Goal: Information Seeking & Learning: Check status

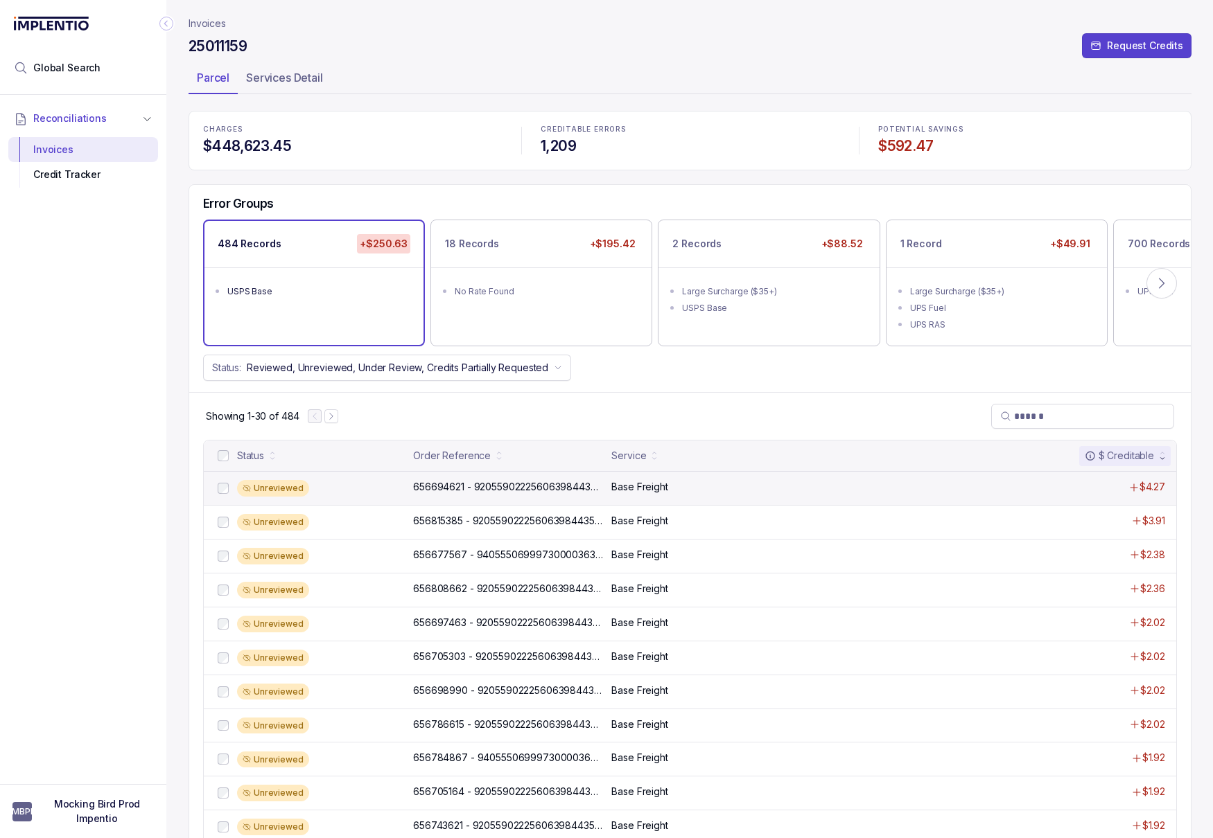
click at [423, 497] on div "Unreviewed 656694621 - 9205590222560639844352_Support_row_1100 656694621 - 9205…" at bounding box center [690, 488] width 972 height 34
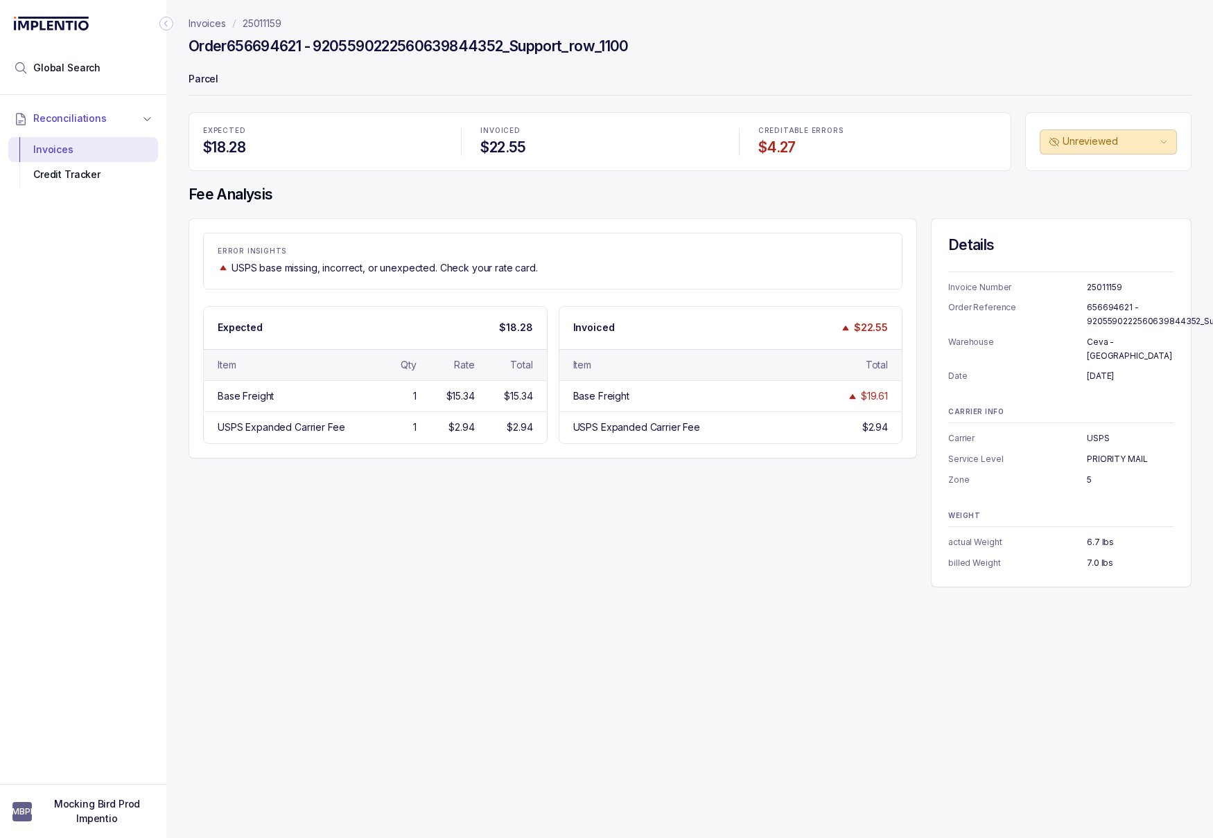
click at [656, 36] on div "Order 656694621 - 9205590222560639844352_Support_row_1100" at bounding box center [689, 48] width 1003 height 25
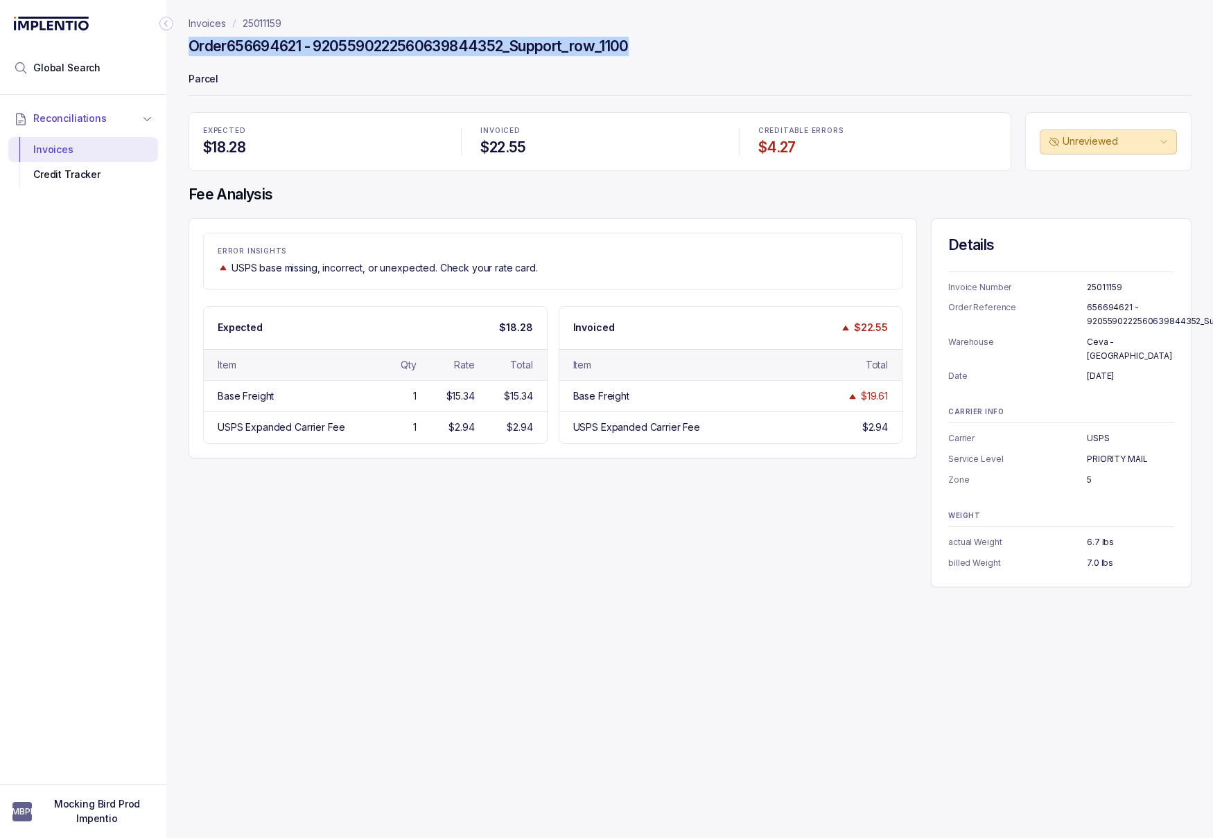
drag, startPoint x: 651, startPoint y: 39, endPoint x: 364, endPoint y: 28, distance: 287.1
click at [364, 28] on header "Invoices 25011159 Order 656694621 - 9205590222560639844352_Support_row_1100 Par…" at bounding box center [689, 56] width 1003 height 112
click at [266, 17] on p "25011159" at bounding box center [262, 24] width 39 height 14
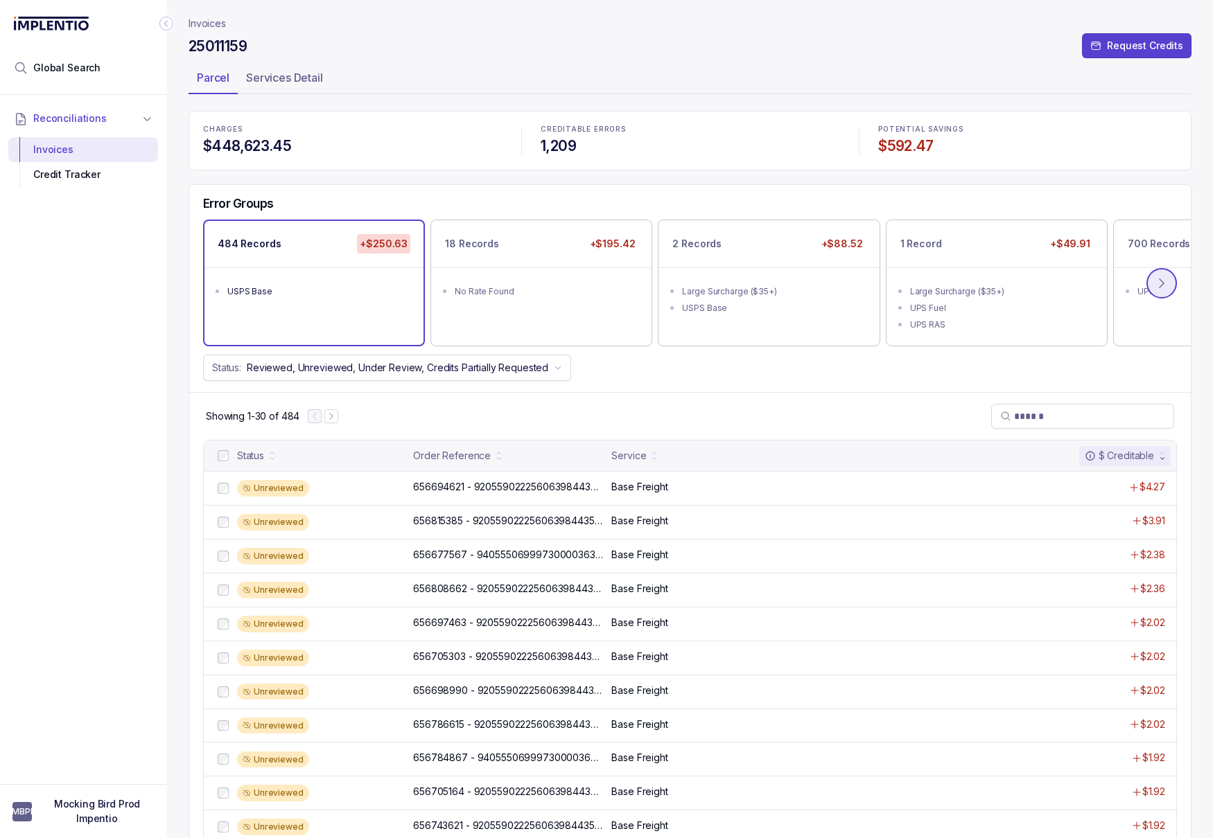
click at [1168, 284] on button at bounding box center [1161, 283] width 30 height 30
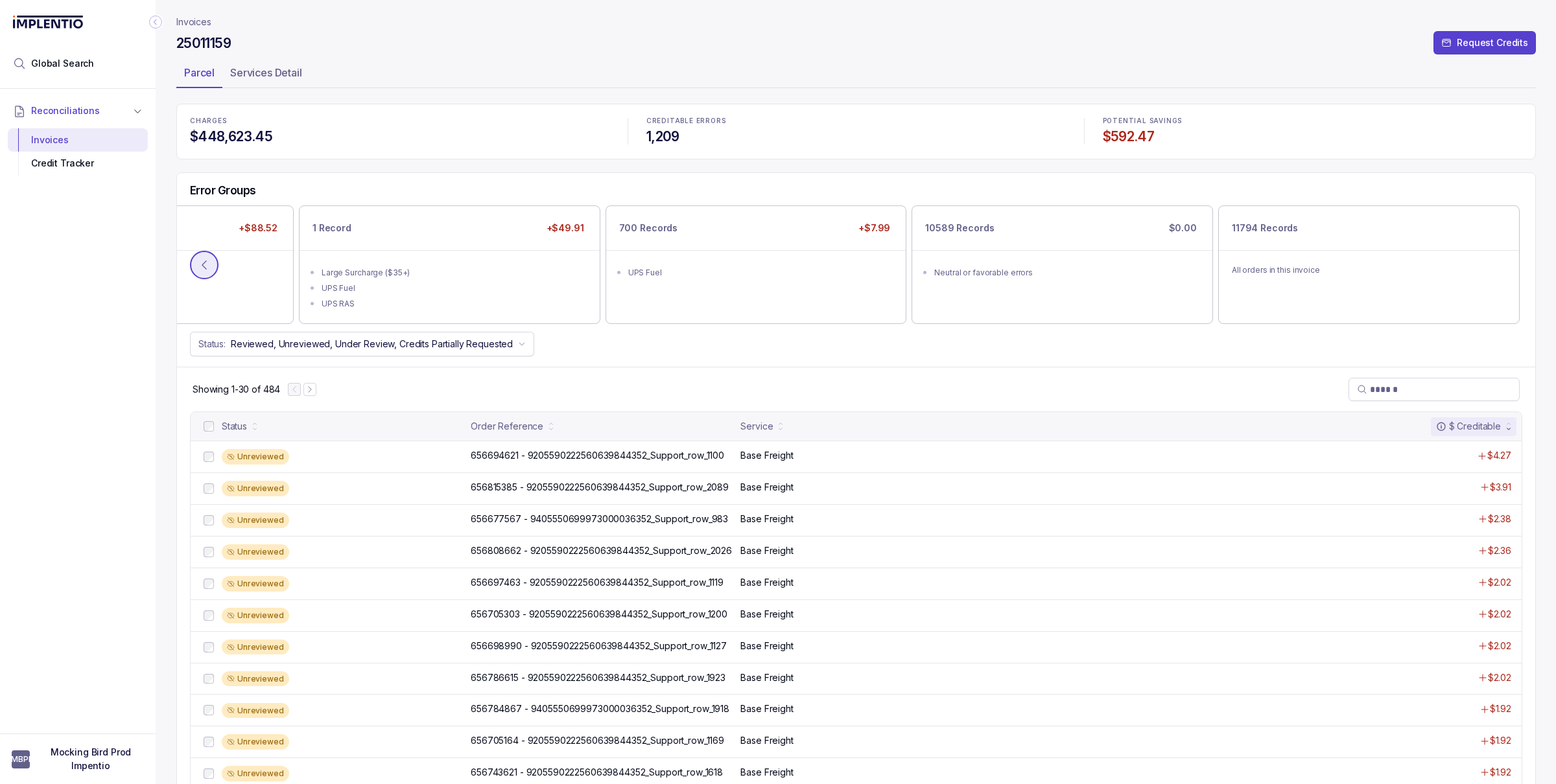
click at [210, 267] on icon at bounding box center [204, 265] width 13 height 13
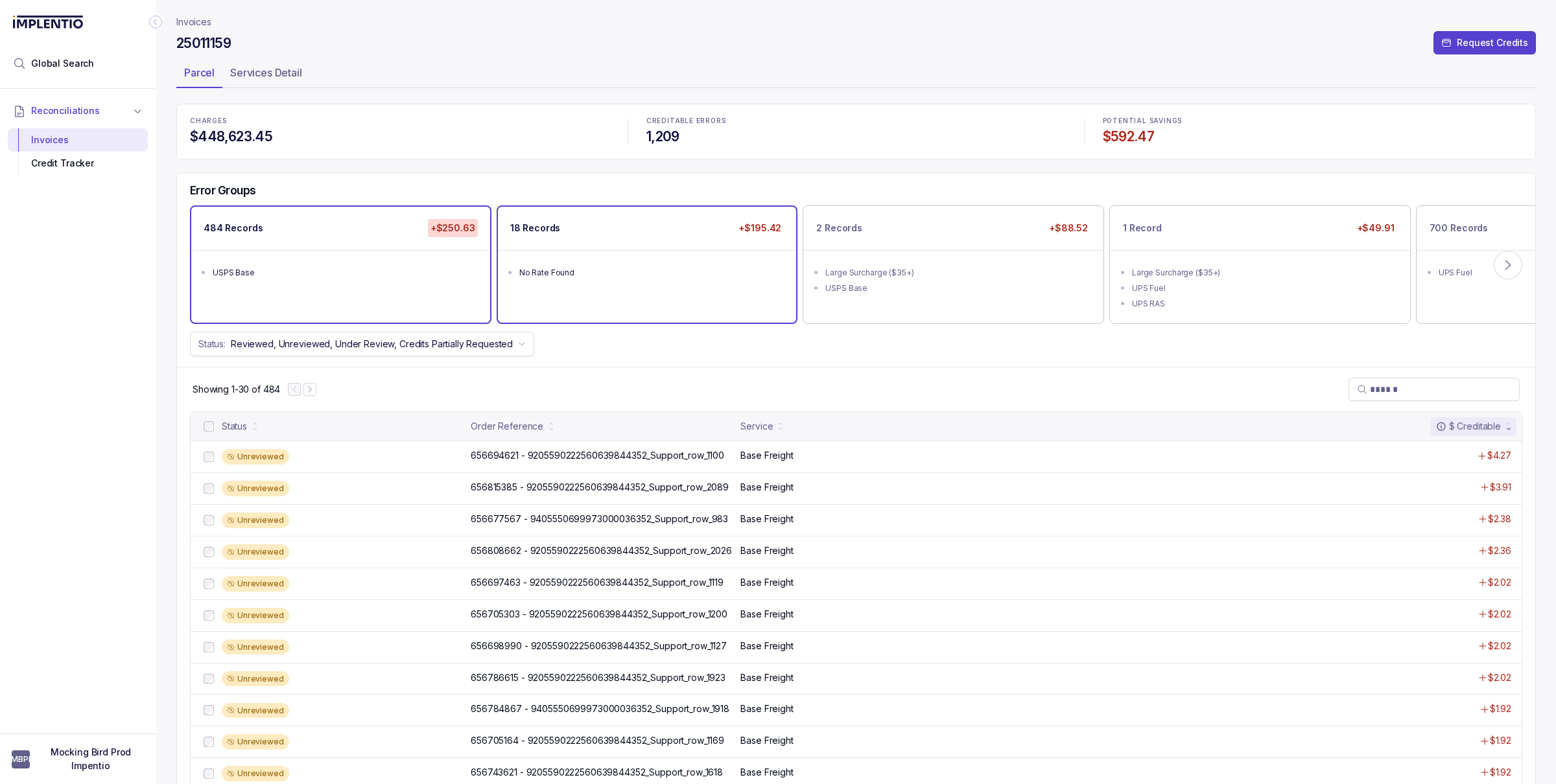
click at [605, 261] on ul "No Rate Found" at bounding box center [647, 270] width 298 height 41
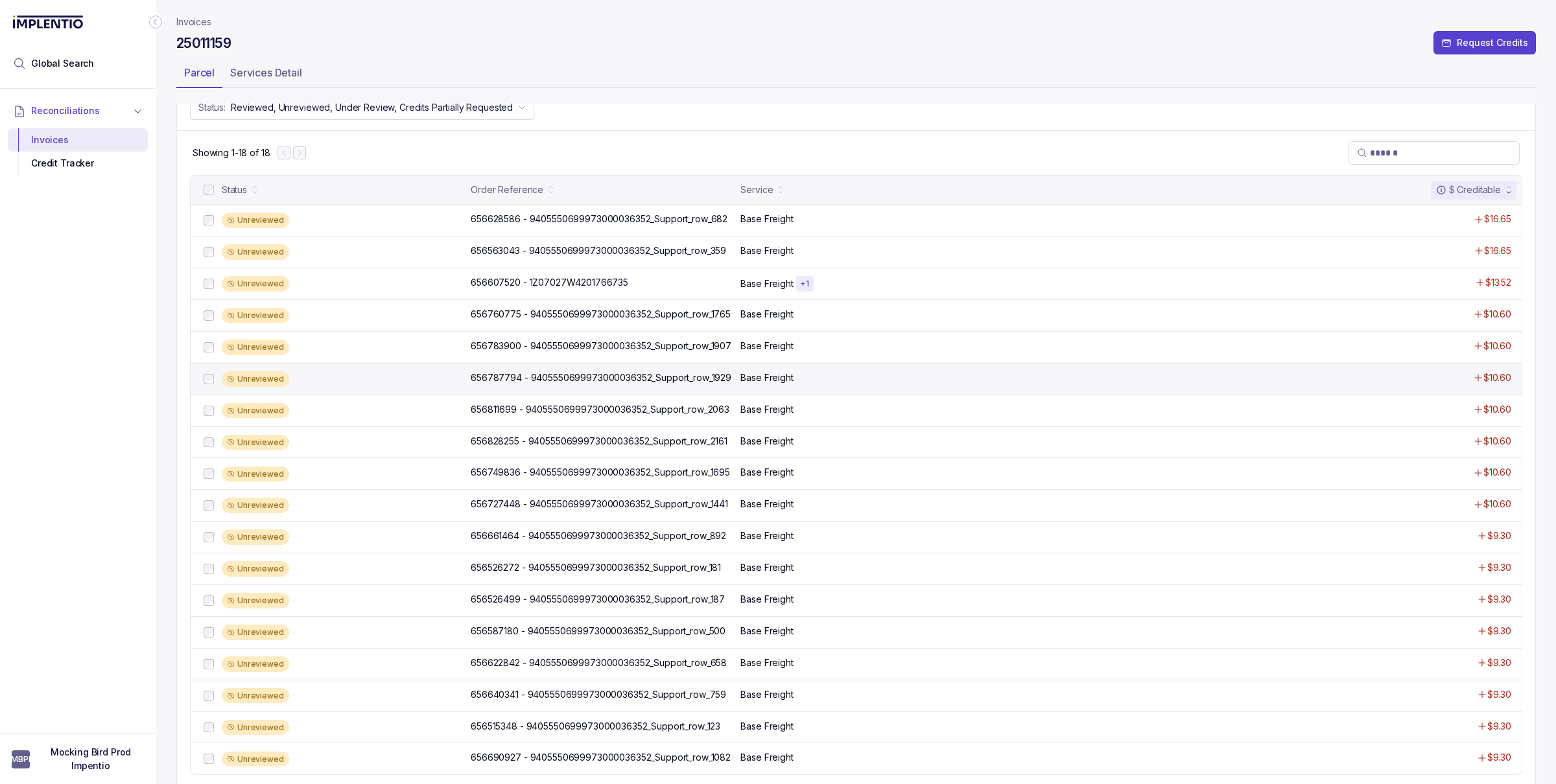
scroll to position [247, 0]
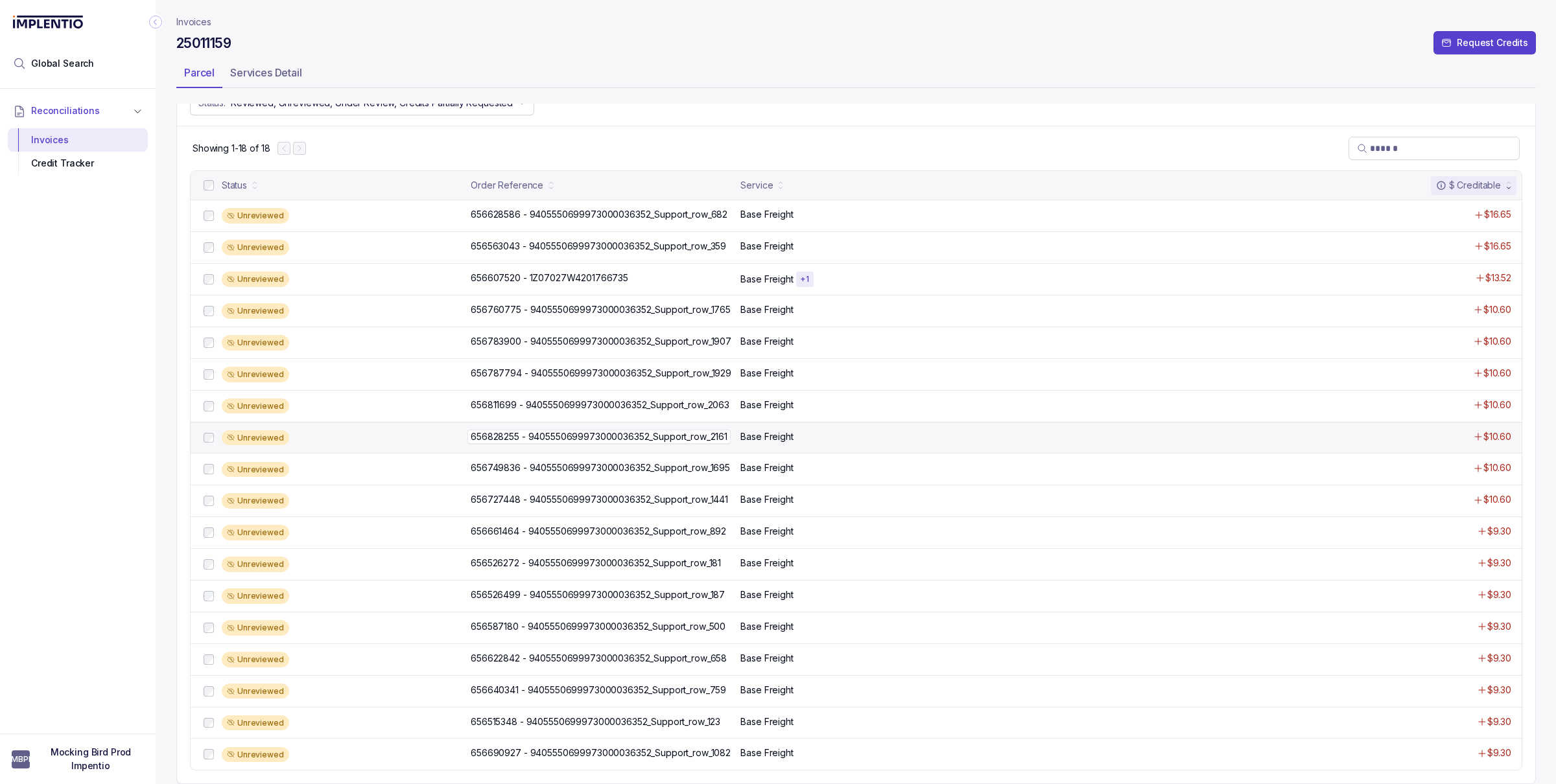
click at [644, 434] on p "656828255 - 9405550699973000036352_Support_row_2161" at bounding box center [599, 436] width 263 height 14
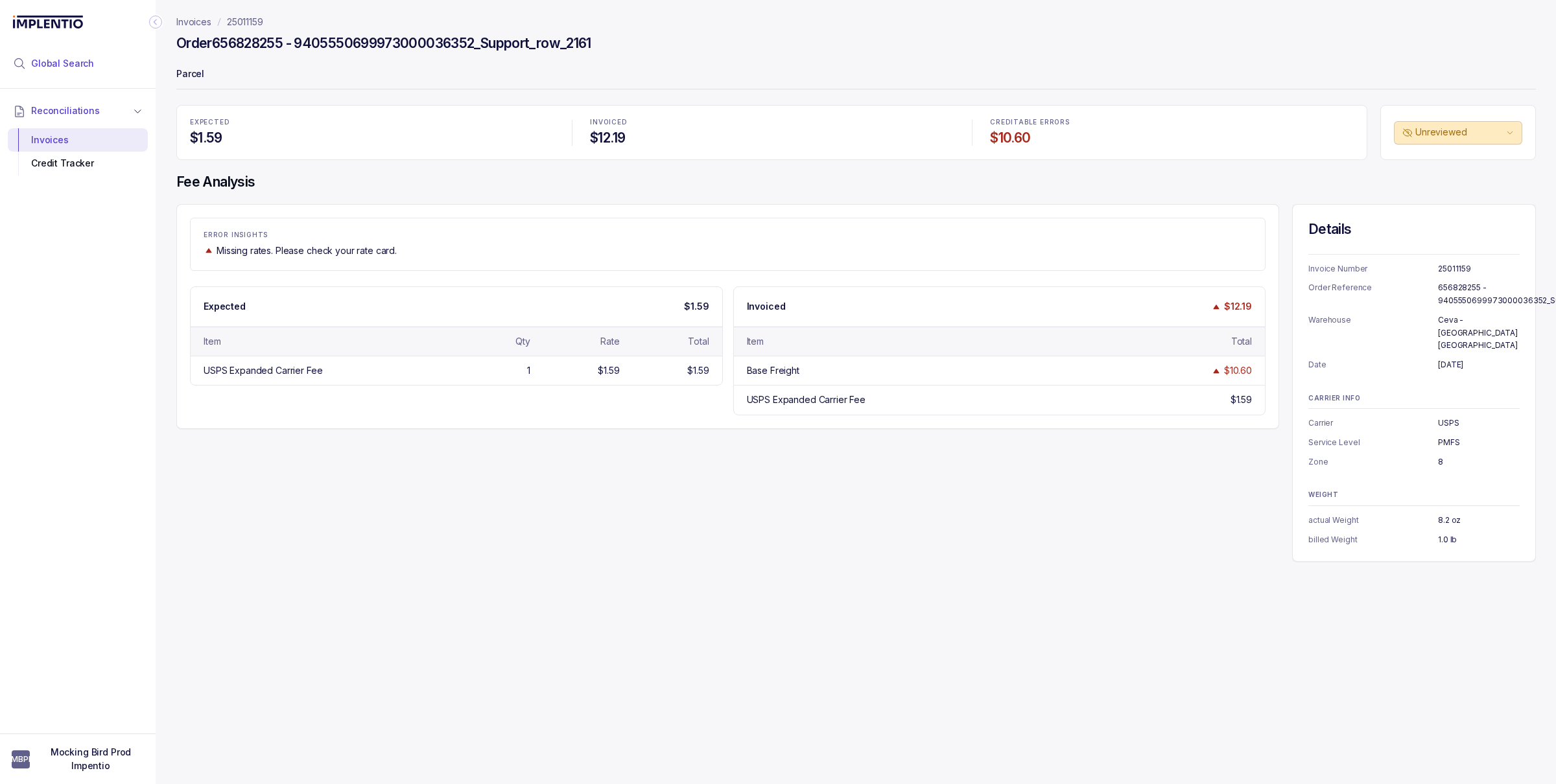
click at [36, 65] on span "Global Search" at bounding box center [62, 64] width 63 height 13
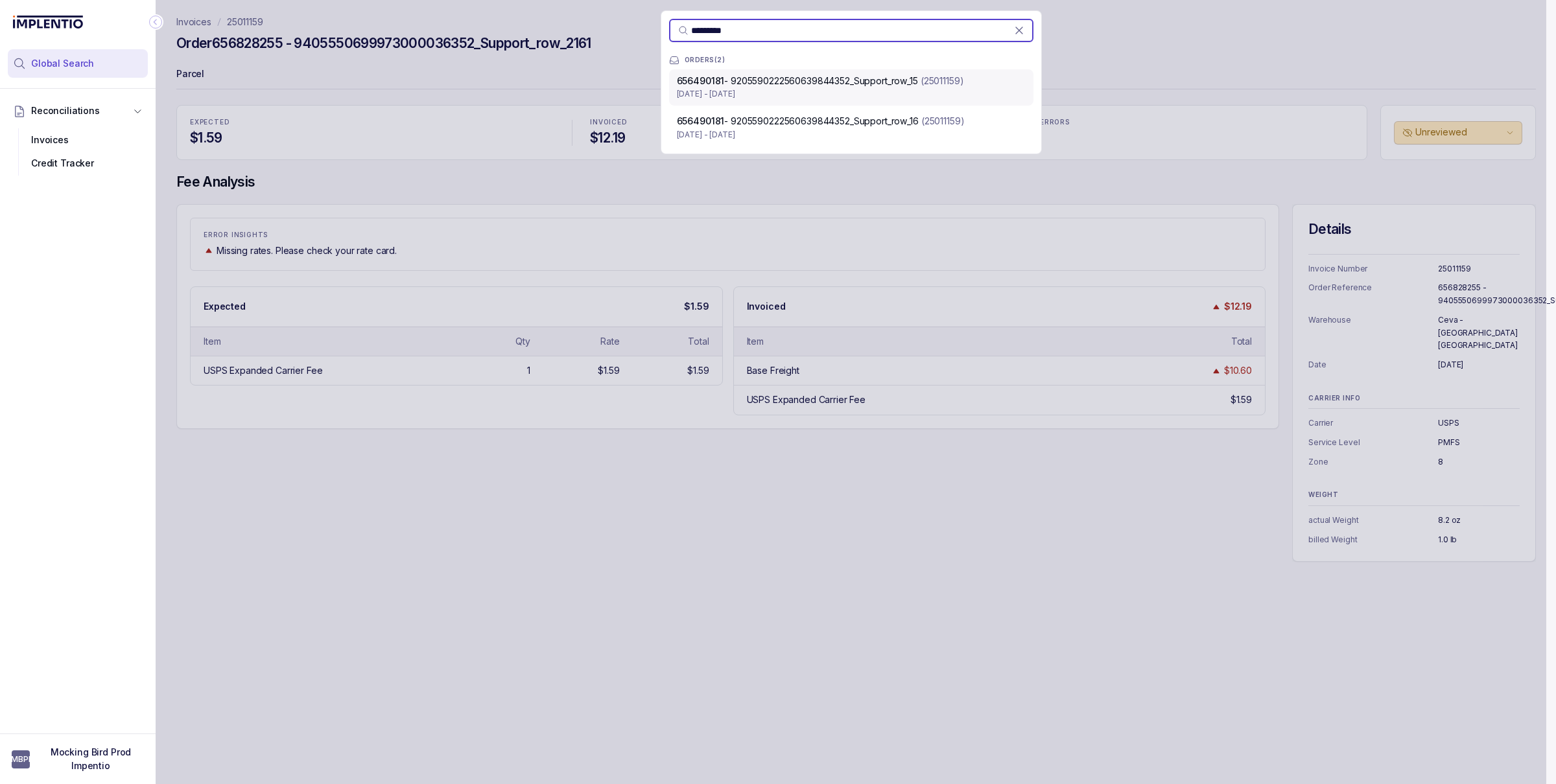
type input "*********"
click at [822, 92] on p "[DATE] - [DATE]" at bounding box center [851, 94] width 349 height 13
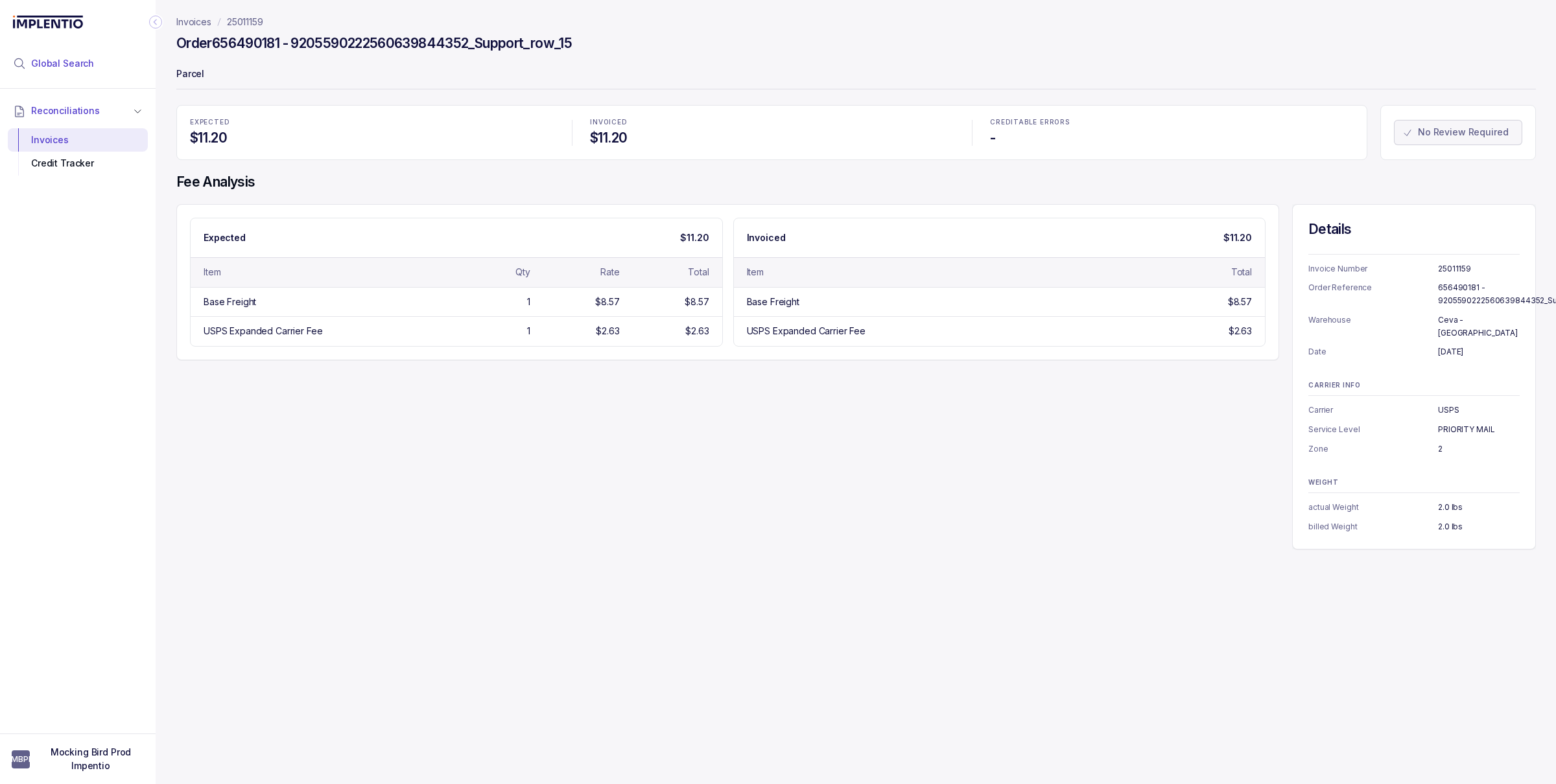
click at [100, 67] on li "Global Search" at bounding box center [78, 64] width 140 height 28
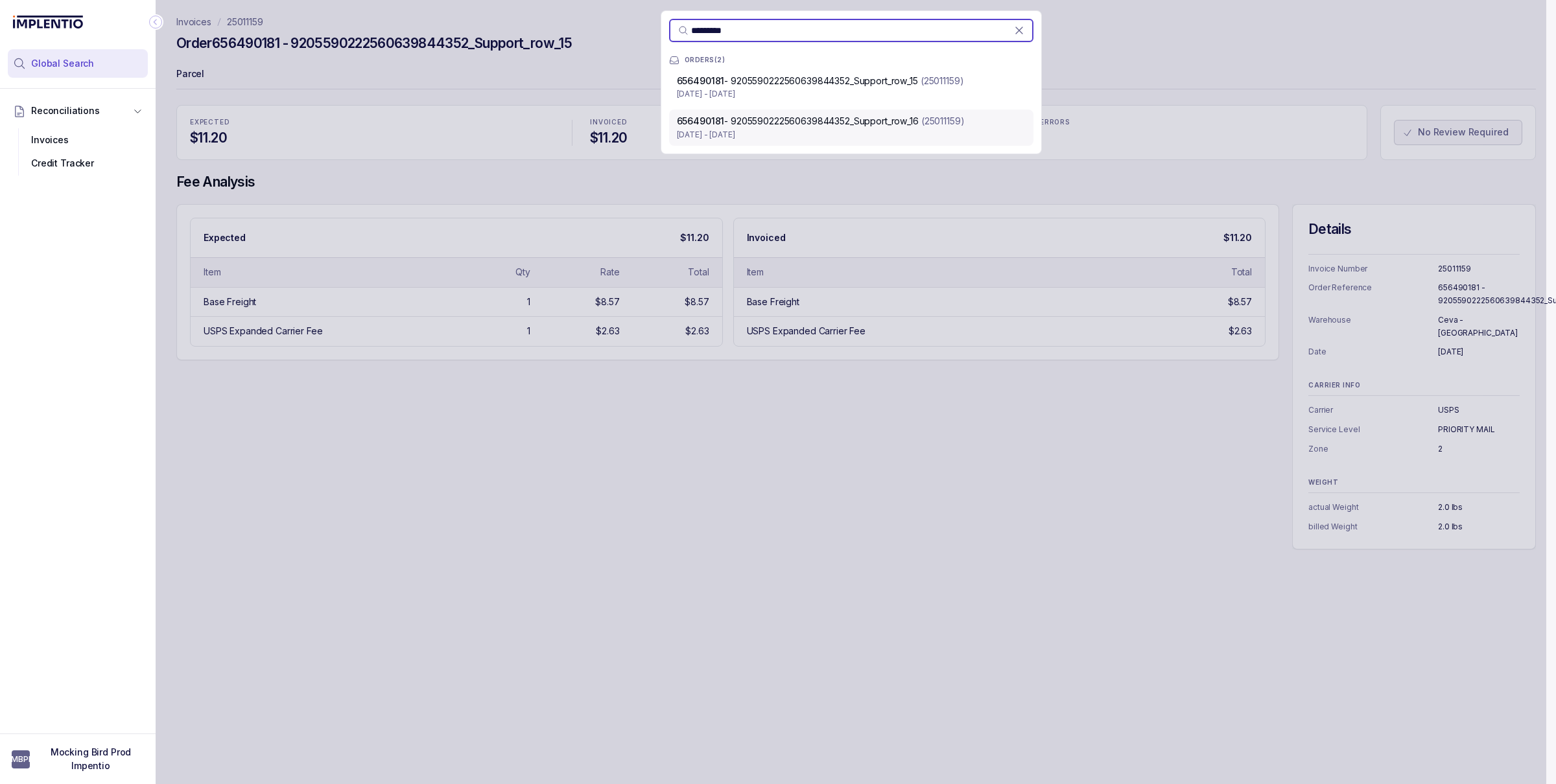
type input "*********"
click at [837, 122] on span "656490181 - 9205590222560639844352_Support_row_16" at bounding box center [797, 121] width 241 height 11
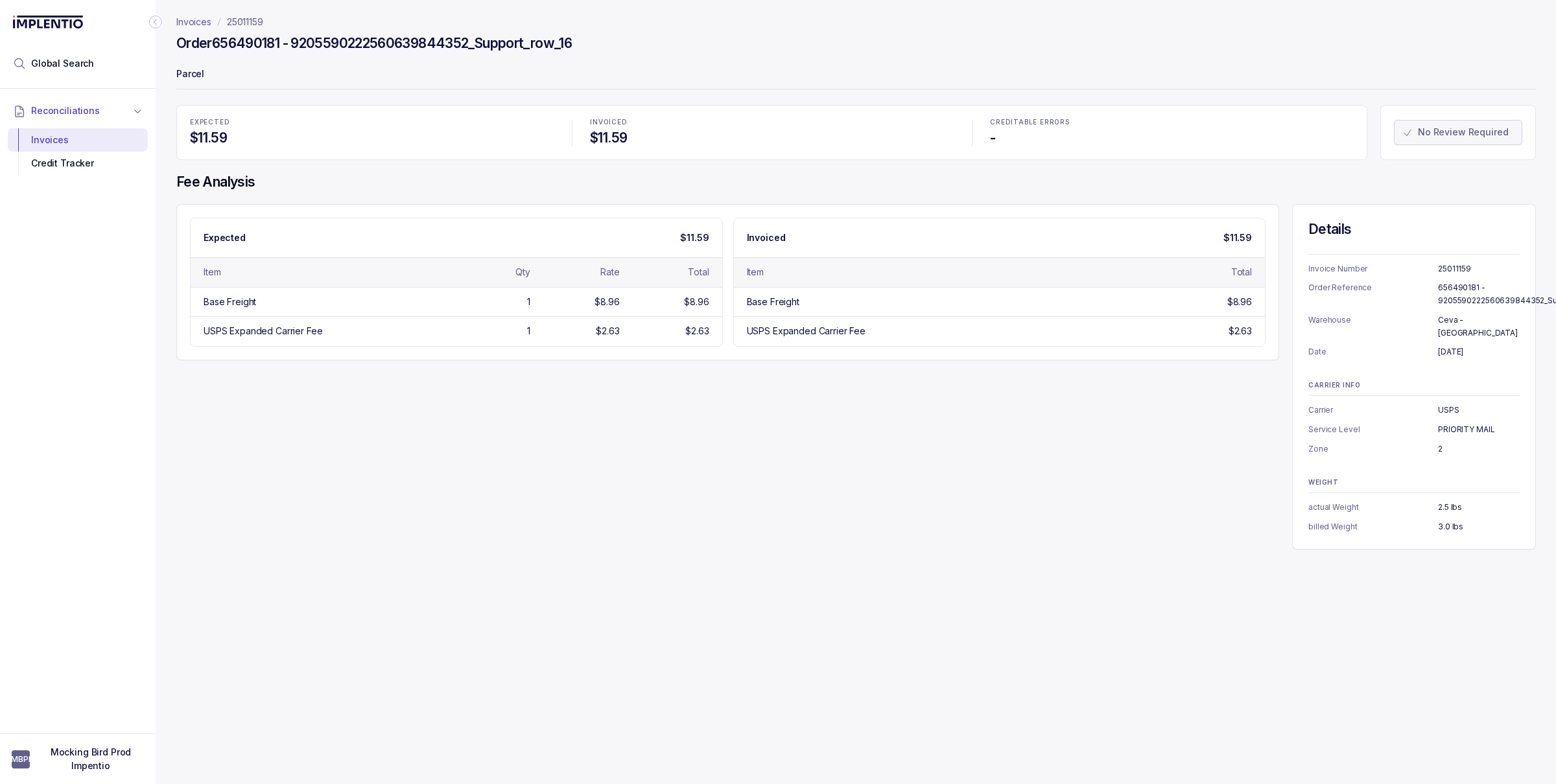
click at [248, 20] on p "25011159" at bounding box center [245, 22] width 36 height 13
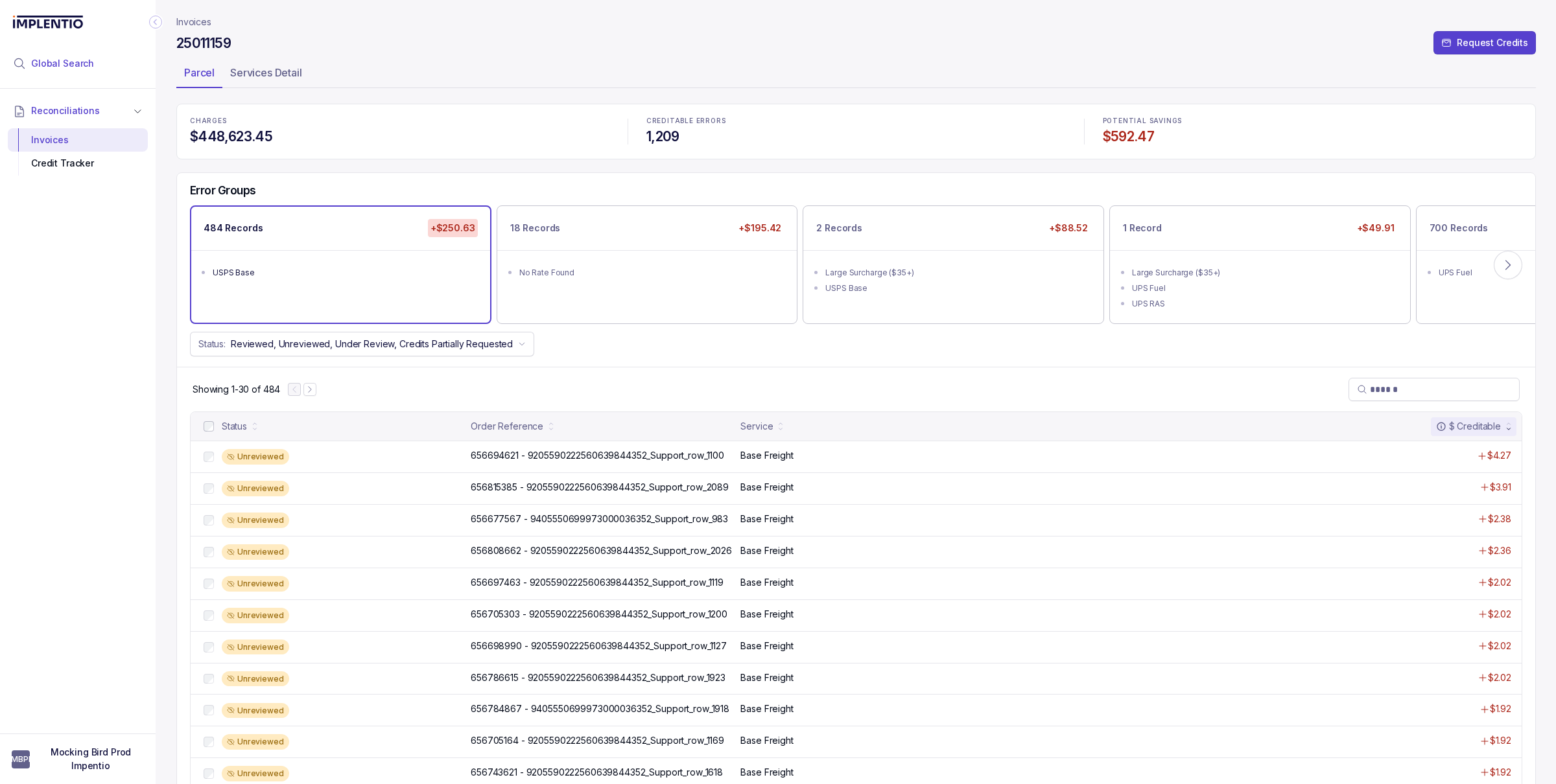
click at [92, 70] on li "Global Search" at bounding box center [78, 64] width 140 height 28
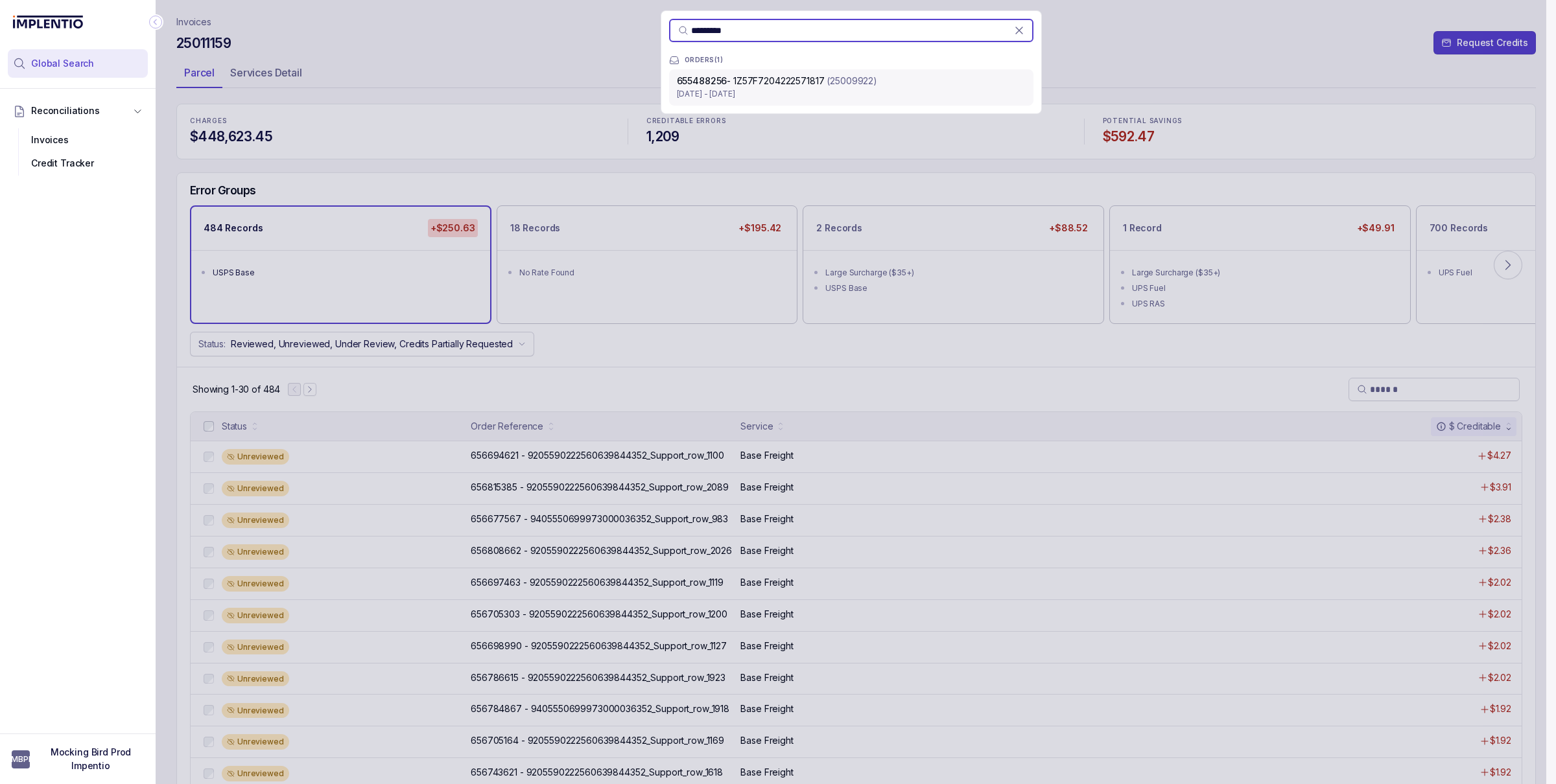
type input "*********"
click at [727, 98] on p "[DATE] - [DATE]" at bounding box center [851, 94] width 349 height 13
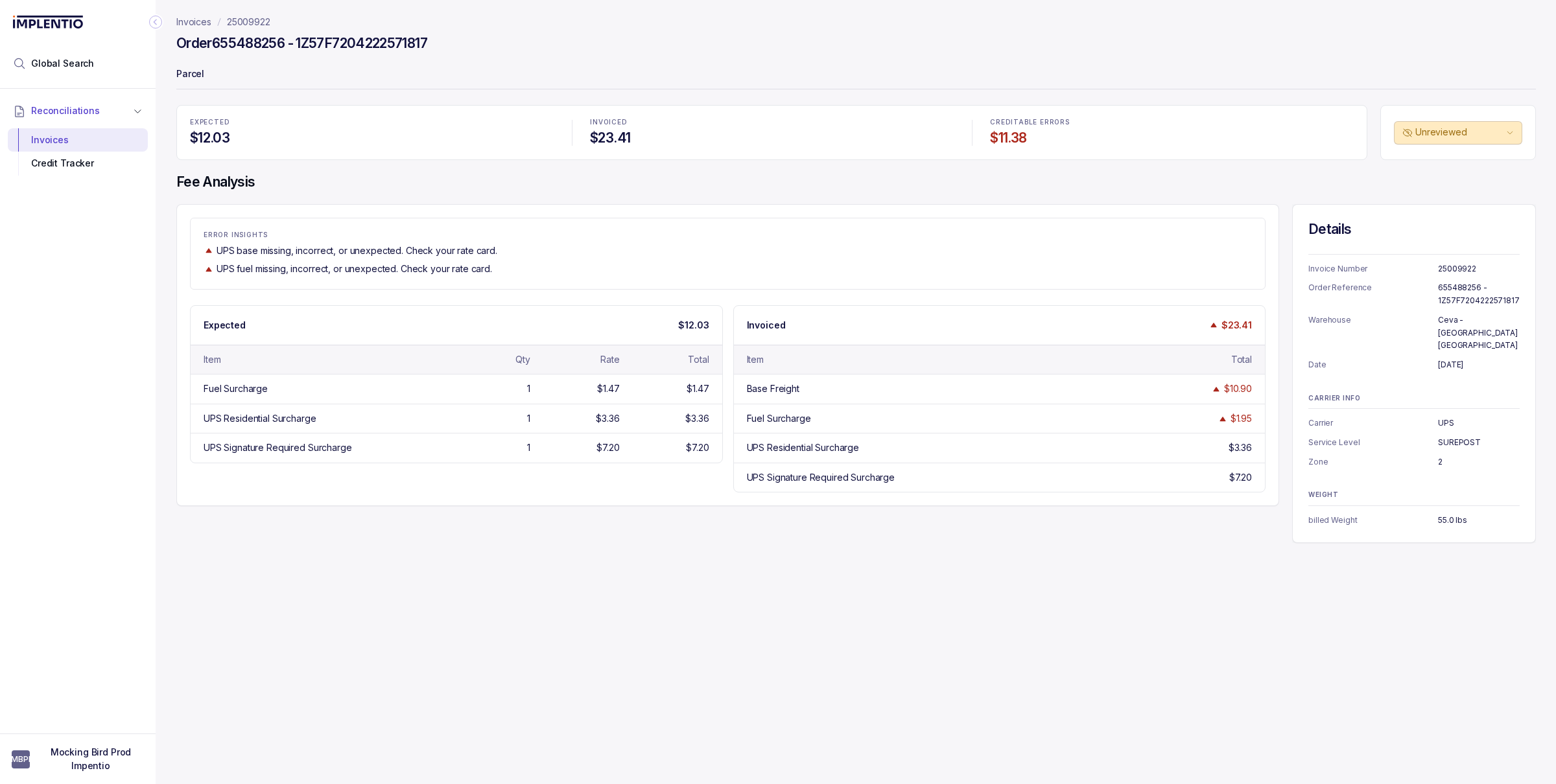
click at [261, 24] on p "25009922" at bounding box center [249, 22] width 43 height 13
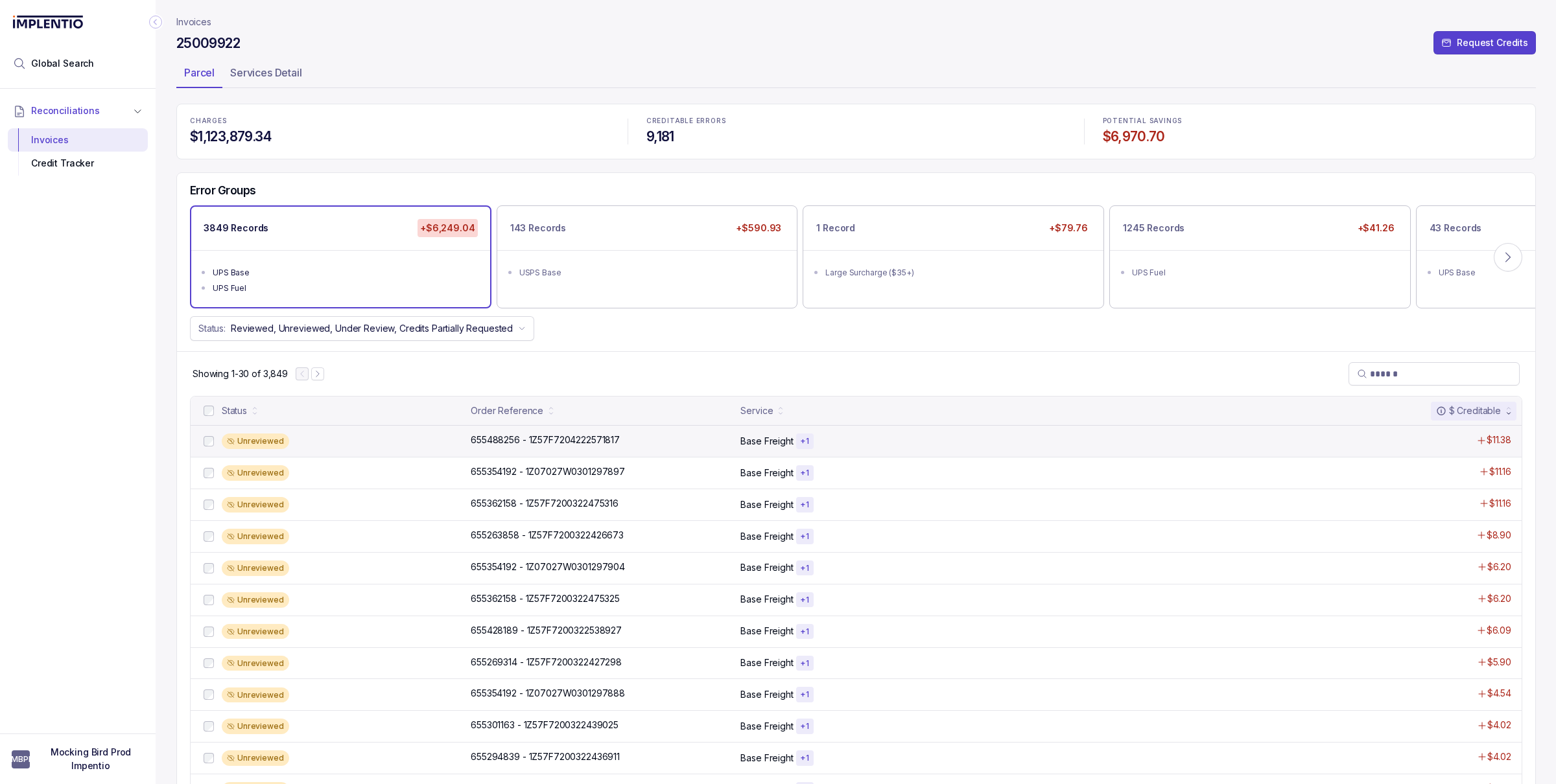
click at [295, 441] on div "Unreviewed" at bounding box center [342, 442] width 241 height 16
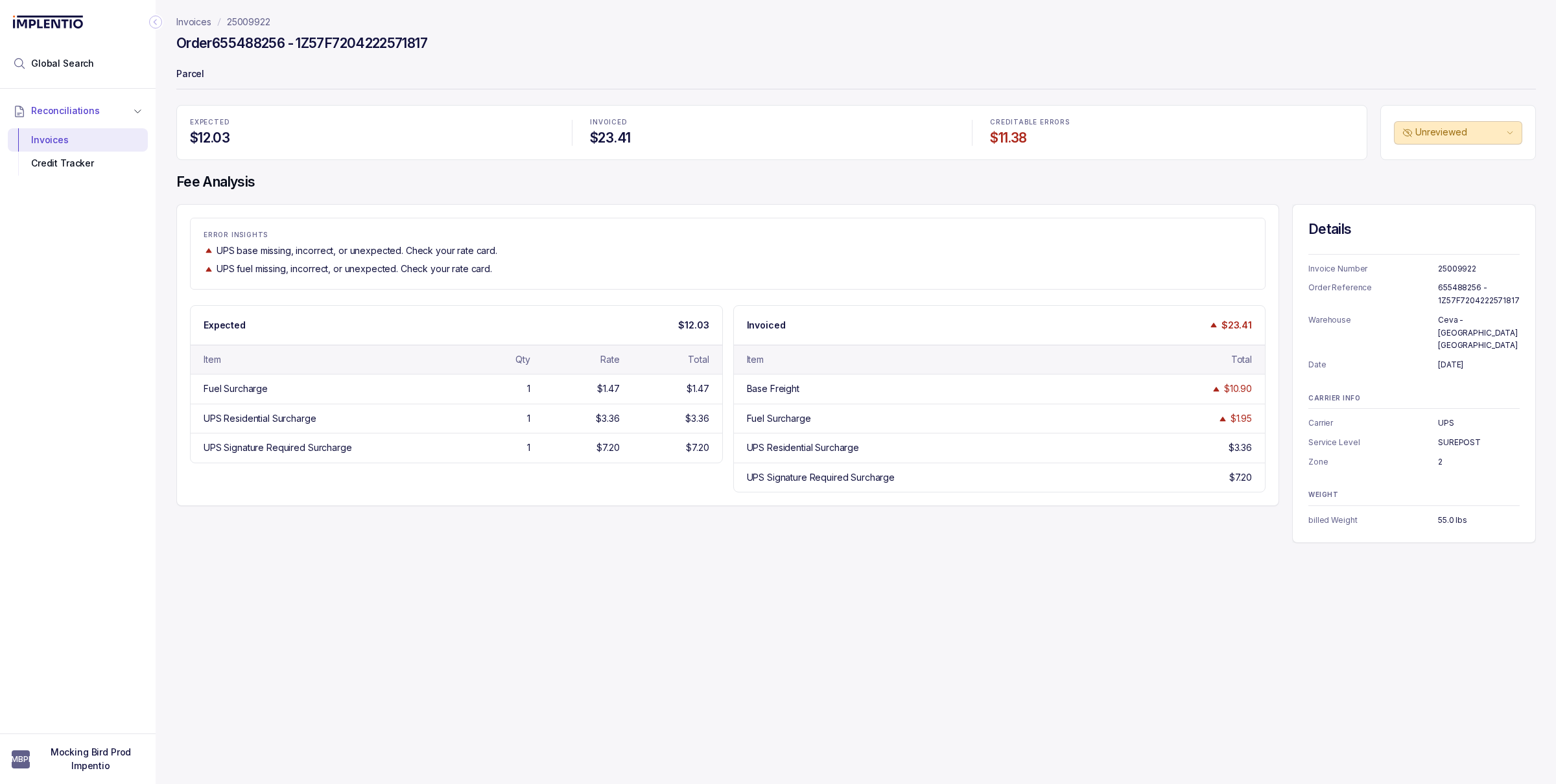
click at [199, 25] on p "Invoices" at bounding box center [193, 22] width 35 height 13
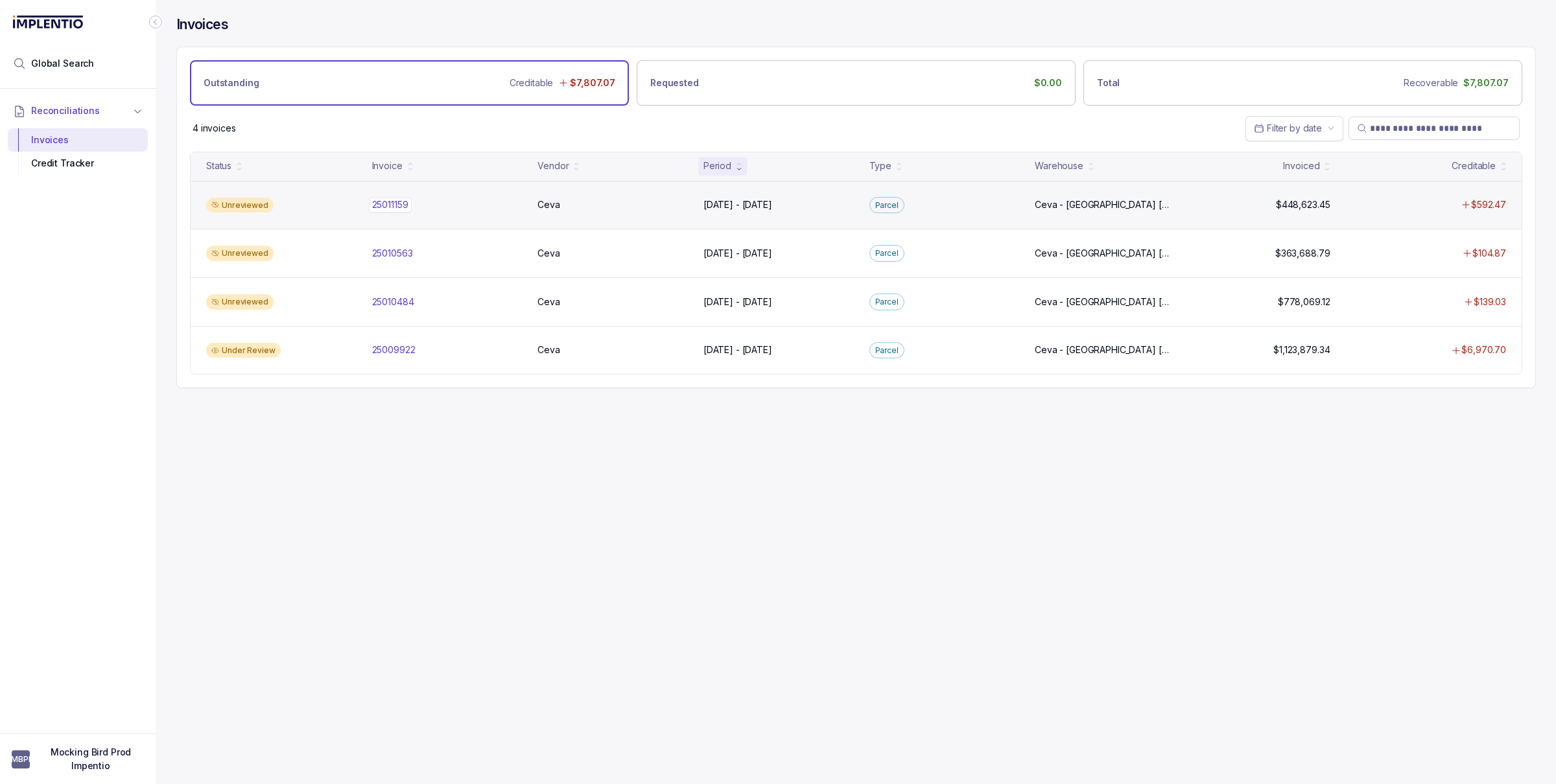
click at [400, 204] on p "25011159" at bounding box center [390, 204] width 43 height 14
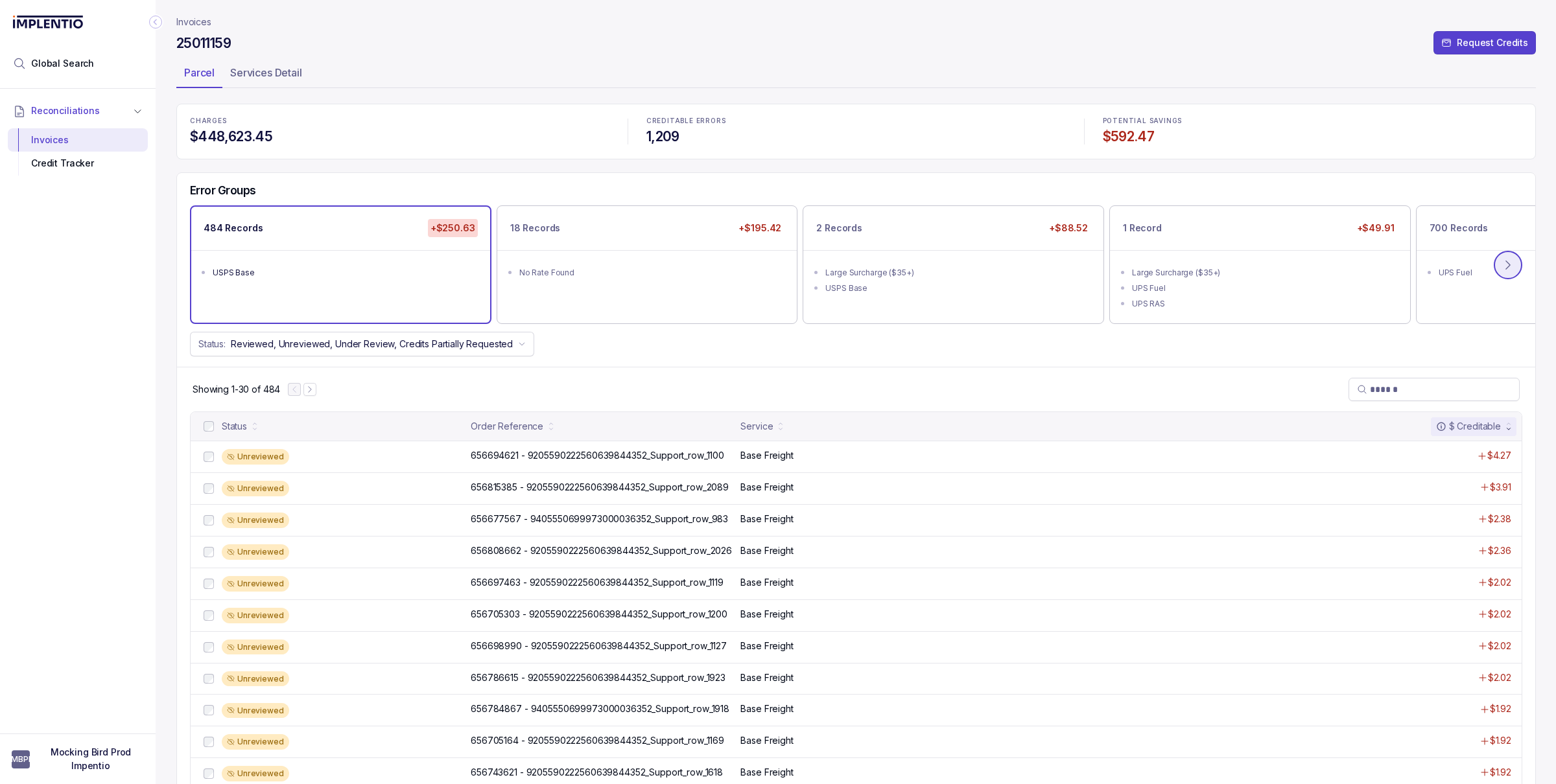
click at [1134, 263] on icon at bounding box center [1508, 265] width 13 height 13
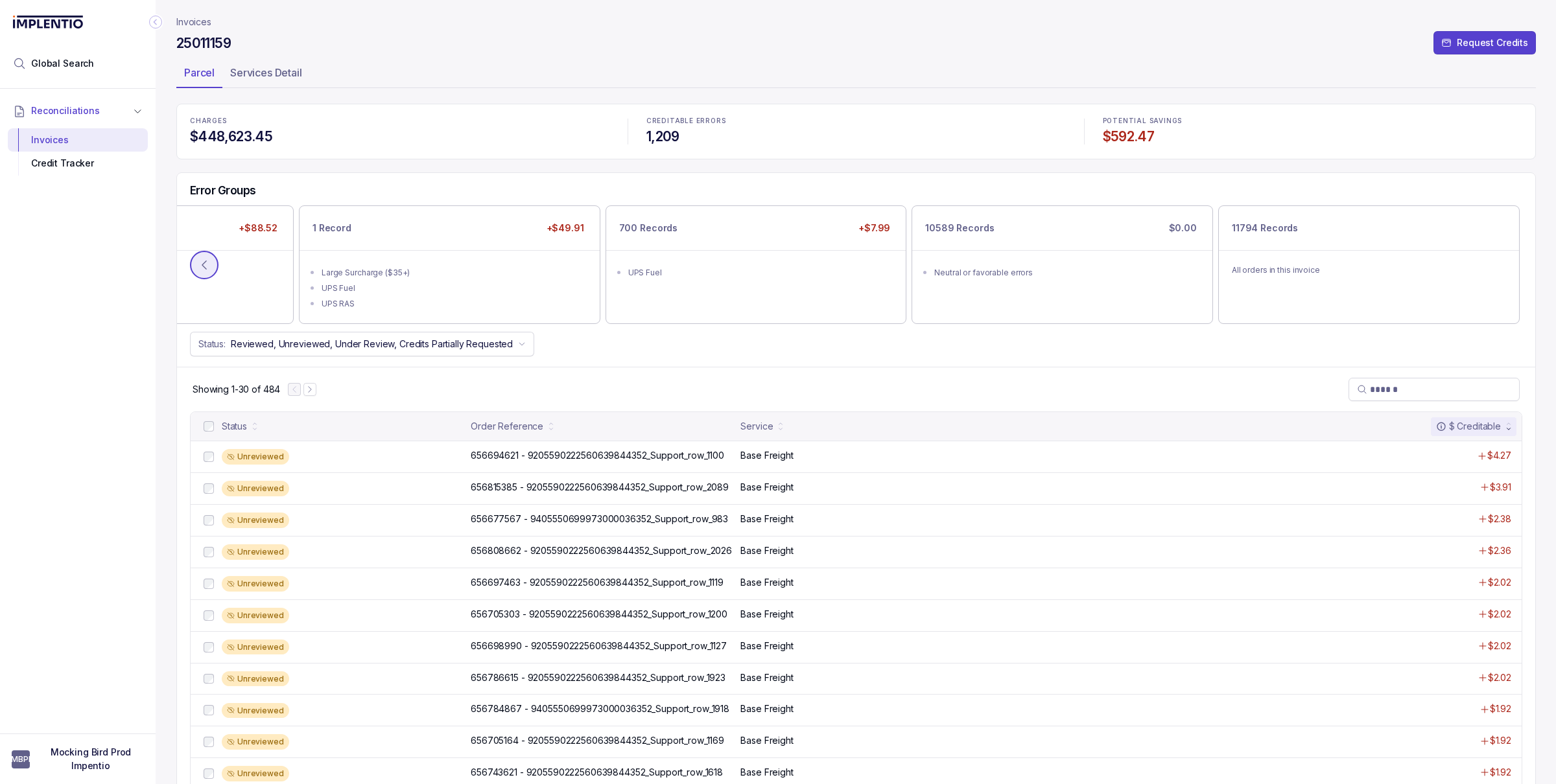
click at [205, 269] on icon at bounding box center [204, 265] width 4 height 8
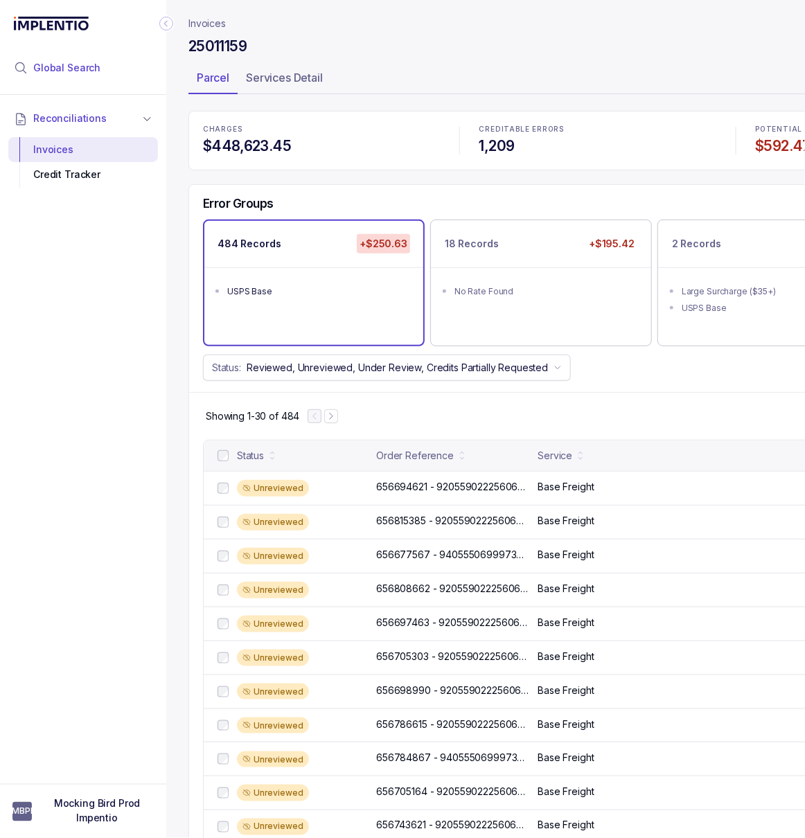
click at [86, 61] on span "Global Search" at bounding box center [66, 68] width 67 height 14
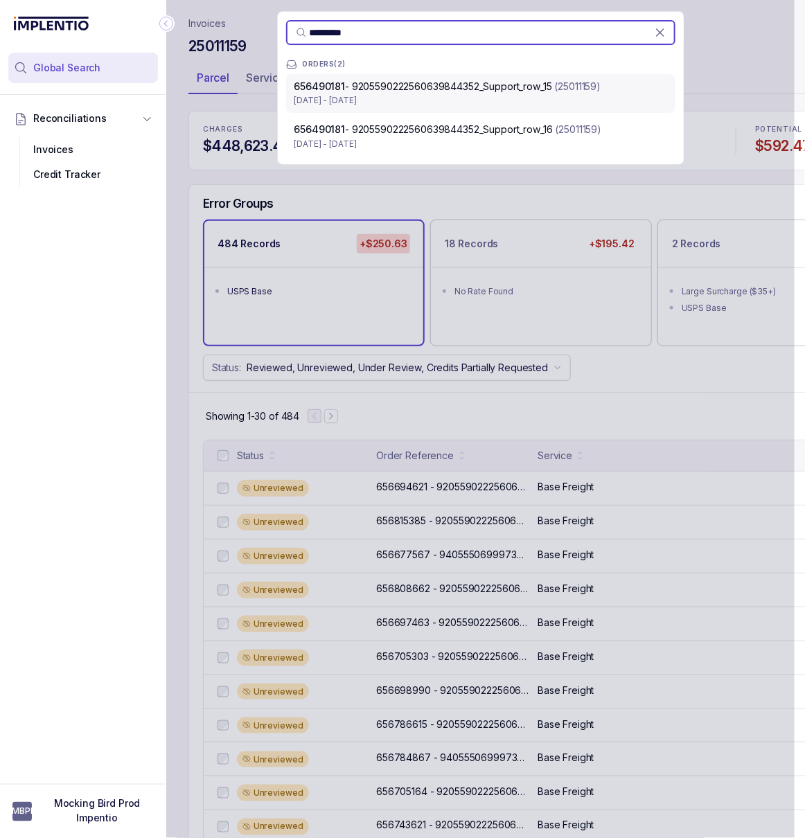
type input "*********"
click at [437, 90] on span "656490181 - 9205590222560639844352_Support_row_15" at bounding box center [423, 86] width 258 height 12
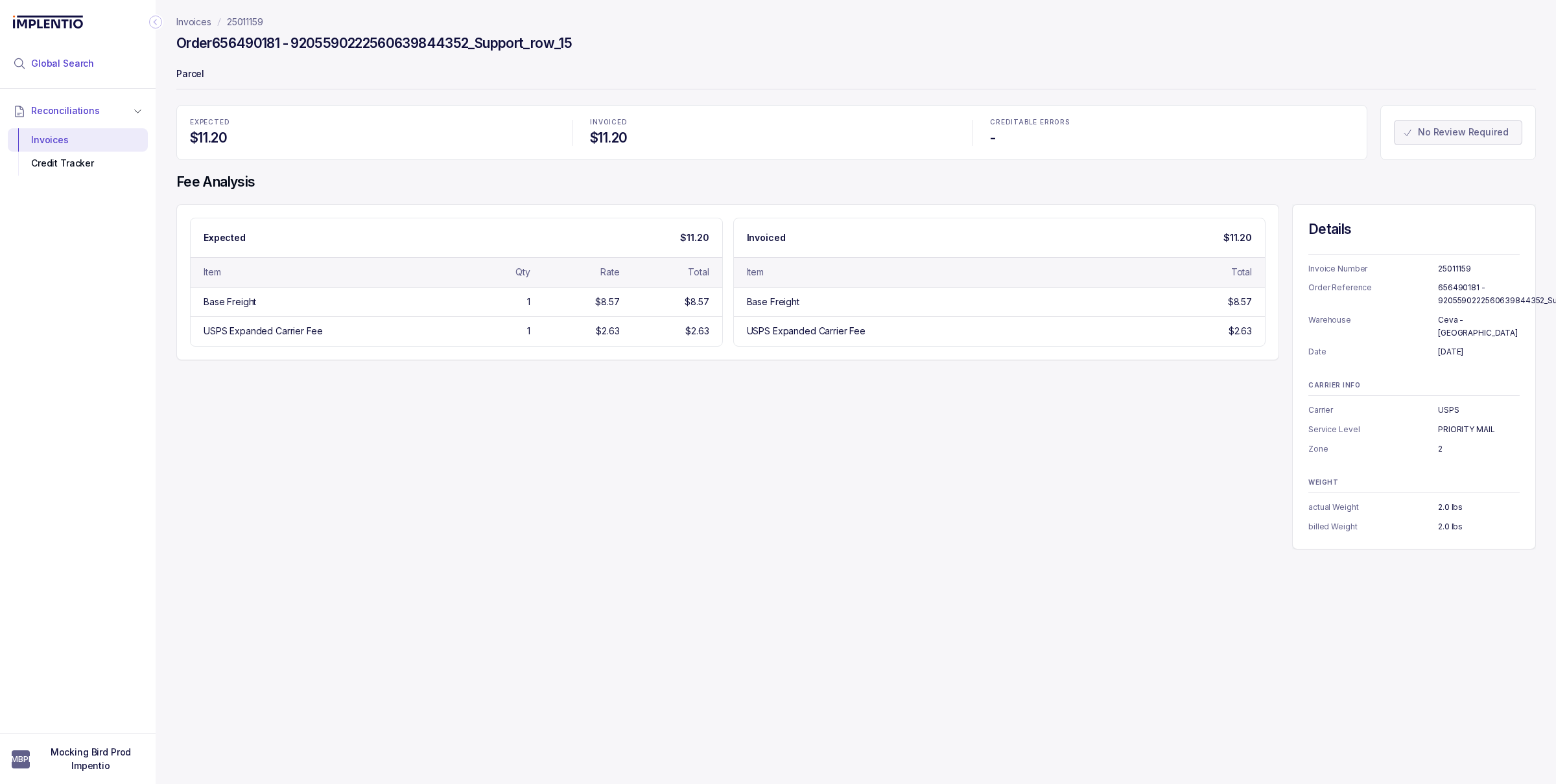
click at [82, 73] on li "Global Search" at bounding box center [78, 64] width 140 height 28
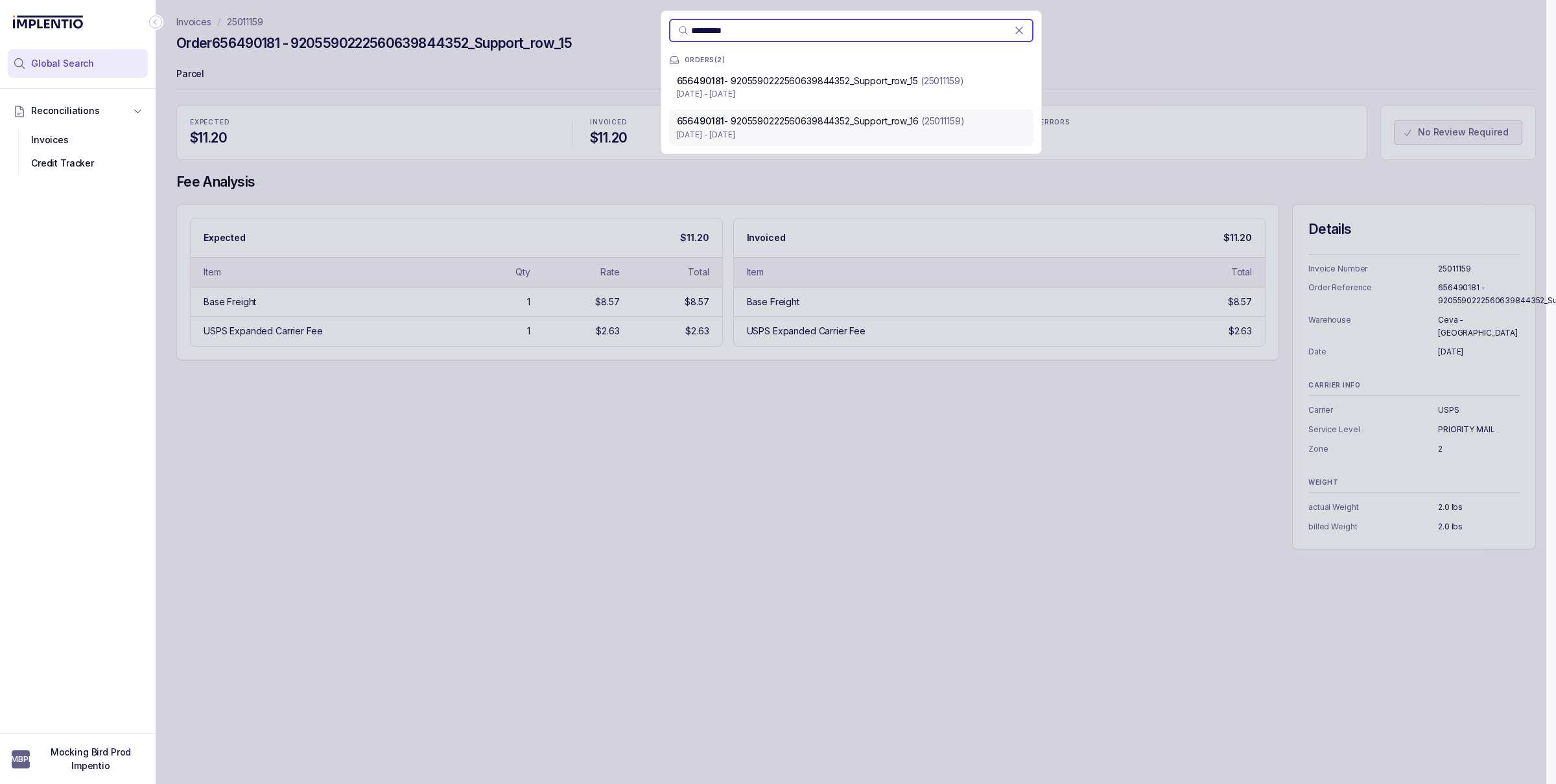
type input "*********"
click at [792, 116] on span "656490181 - 9205590222560639844352_Support_row_16" at bounding box center [797, 121] width 241 height 11
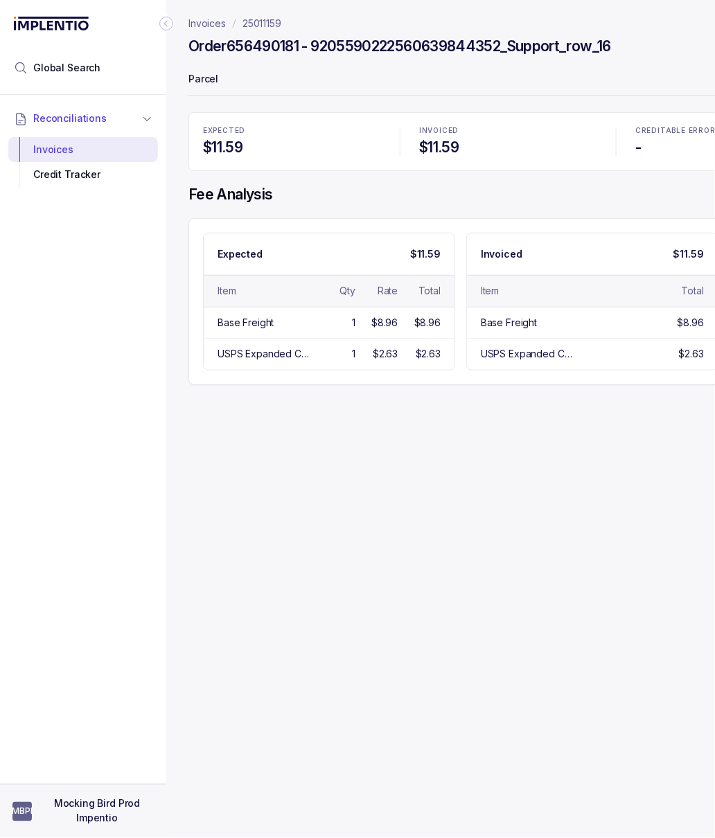
click at [114, 806] on p "Mocking Bird Prod Impentio" at bounding box center [97, 812] width 114 height 28
click at [213, 712] on div "Invoices 25011159 Order 656490181 - 9205590222560639844352_Support_row_16 Parce…" at bounding box center [592, 419] width 852 height 838
click at [624, 508] on div "Expected $11.59 Item Qty Rate Total Base Freight 1 $8.96 $8.96 USPS Expanded Ca…" at bounding box center [597, 402] width 819 height 369
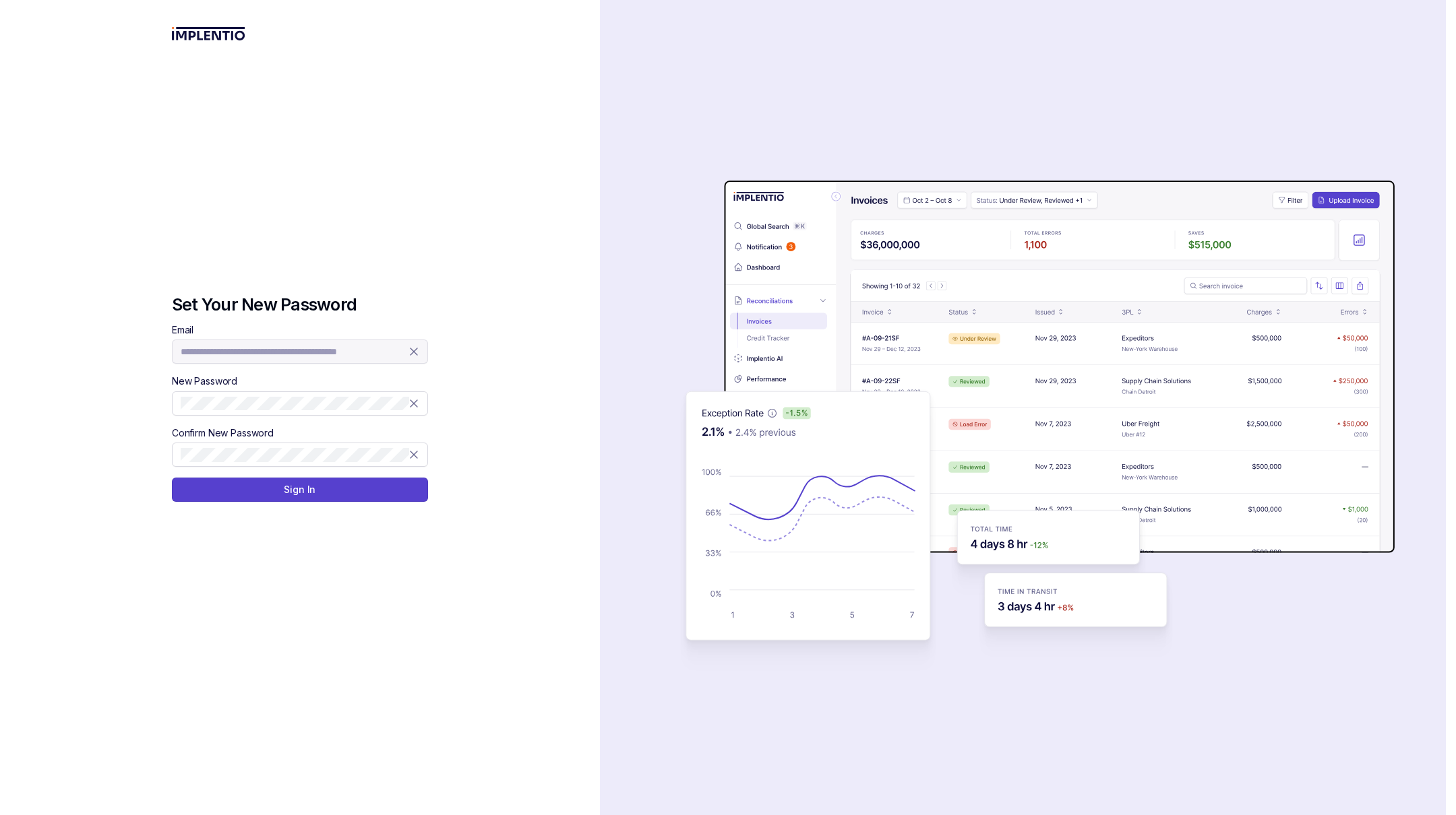
click at [380, 351] on div "**********" at bounding box center [300, 344] width 256 height 41
click at [0, 815] on com-1password-button at bounding box center [0, 815] width 0 height 0
click at [348, 484] on button "Sign In" at bounding box center [300, 489] width 256 height 24
